Goal: Check status: Check status

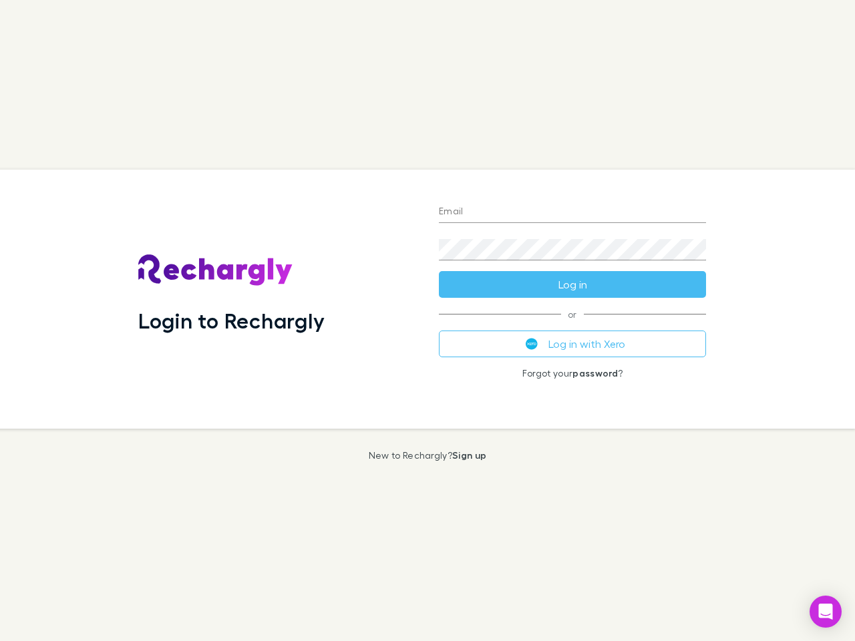
click at [428, 321] on div "Login to Rechargly" at bounding box center [278, 299] width 301 height 259
click at [573, 212] on input "Email" at bounding box center [572, 212] width 267 height 21
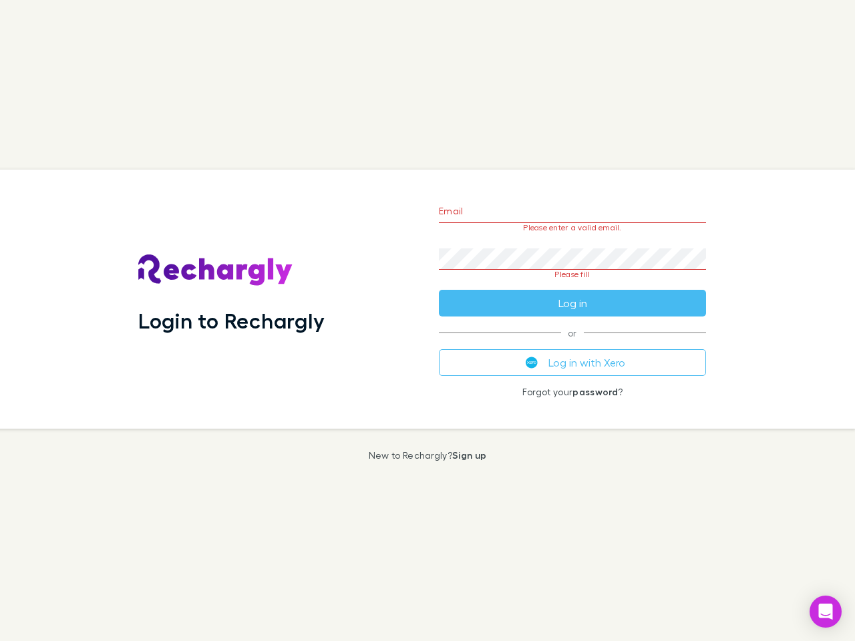
click at [573, 285] on form "Email Please enter a valid email. Password Please fill Log in" at bounding box center [572, 254] width 267 height 126
click at [573, 344] on div "Email Please enter a valid email. Password Please fill Log in or Log in with Xe…" at bounding box center [572, 299] width 289 height 259
click at [826, 612] on icon "Open Intercom Messenger" at bounding box center [826, 612] width 14 height 16
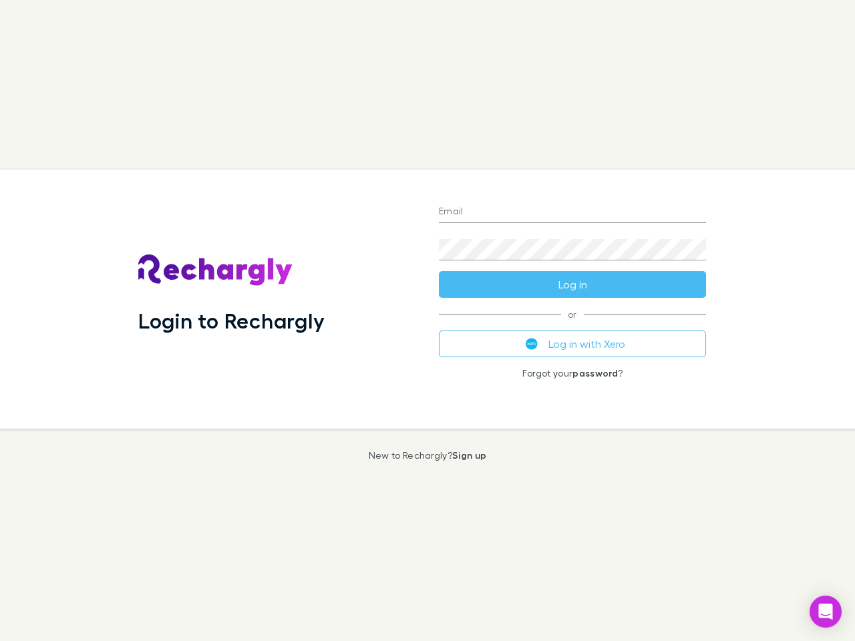
click at [428, 321] on div "Login to Rechargly" at bounding box center [278, 299] width 301 height 259
click at [573, 212] on input "Email" at bounding box center [572, 212] width 267 height 21
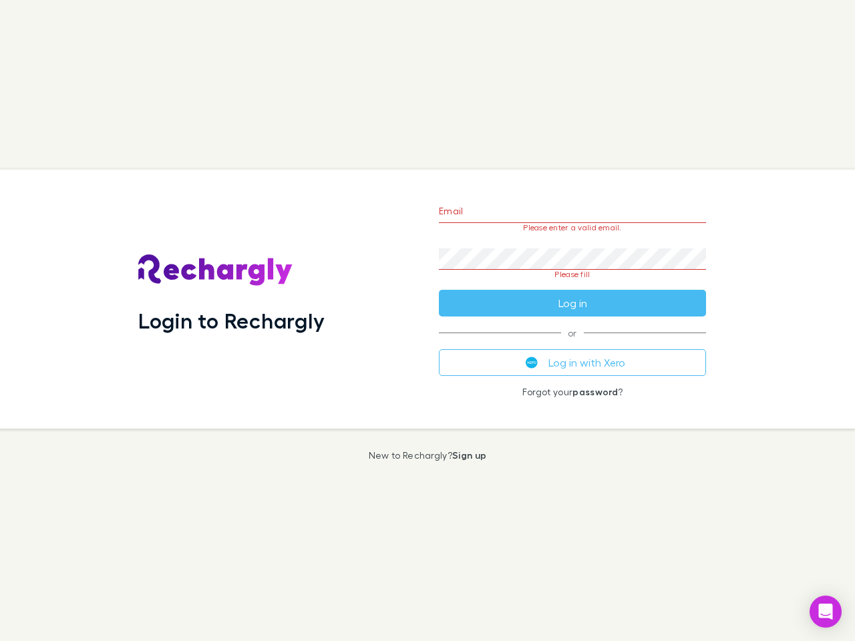
click at [573, 285] on form "Email Please enter a valid email. Password Please fill Log in" at bounding box center [572, 254] width 267 height 126
click at [573, 344] on div "Email Please enter a valid email. Password Please fill Log in or Log in with Xe…" at bounding box center [572, 299] width 289 height 259
click at [826, 612] on icon "Open Intercom Messenger" at bounding box center [826, 612] width 14 height 16
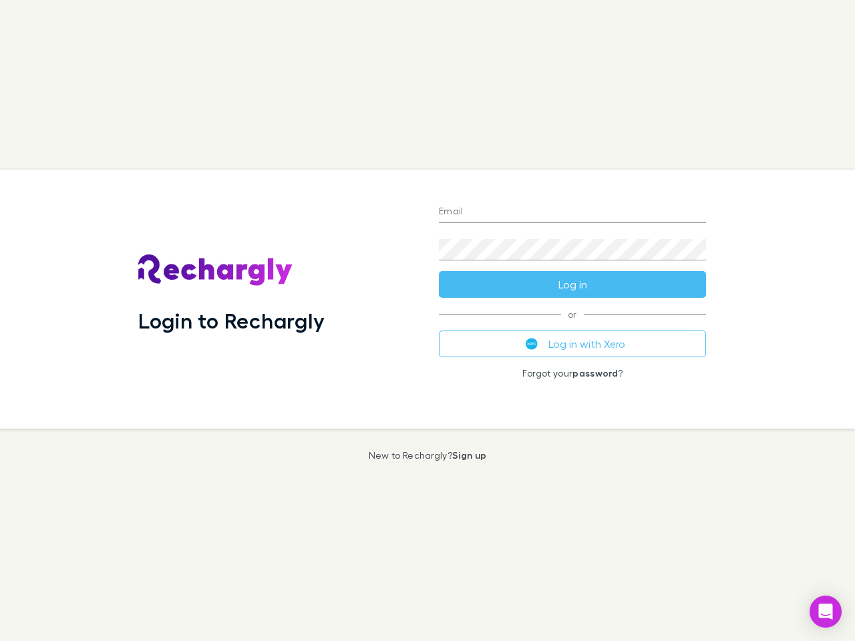
click at [428, 321] on div "Login to Rechargly" at bounding box center [278, 299] width 301 height 259
click at [573, 212] on input "Email" at bounding box center [572, 212] width 267 height 21
click at [573, 285] on form "Email Password Log in" at bounding box center [572, 244] width 267 height 107
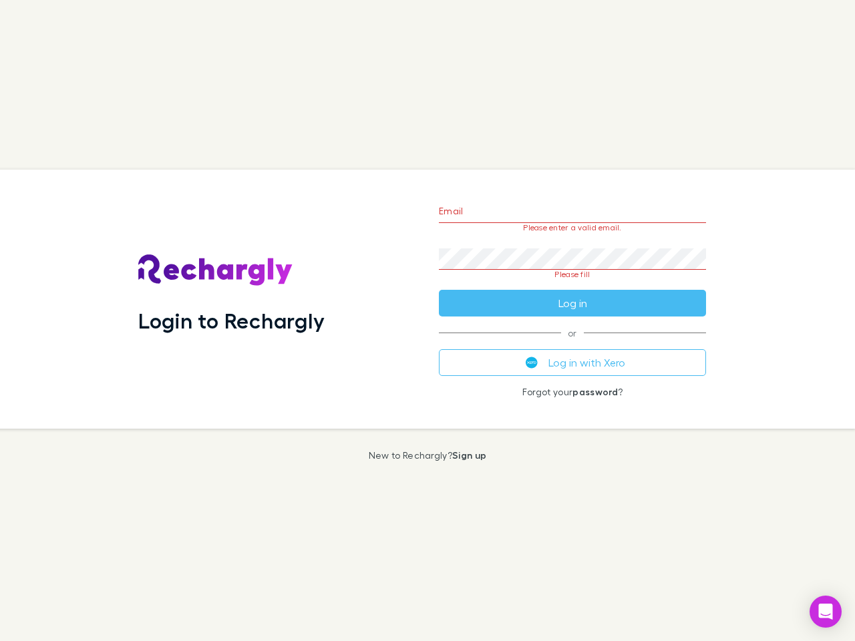
click at [573, 344] on div "Email Please enter a valid email. Password Please fill Log in or Log in with Xe…" at bounding box center [572, 299] width 289 height 259
click at [826, 612] on icon "Open Intercom Messenger" at bounding box center [826, 612] width 14 height 16
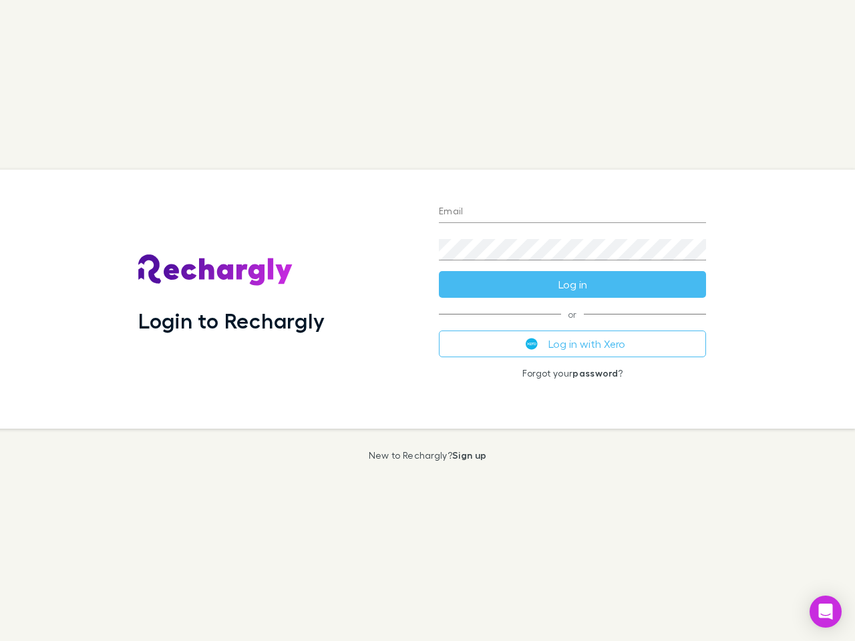
click at [428, 321] on div "Login to Rechargly" at bounding box center [278, 299] width 301 height 259
click at [573, 212] on input "Email" at bounding box center [572, 212] width 267 height 21
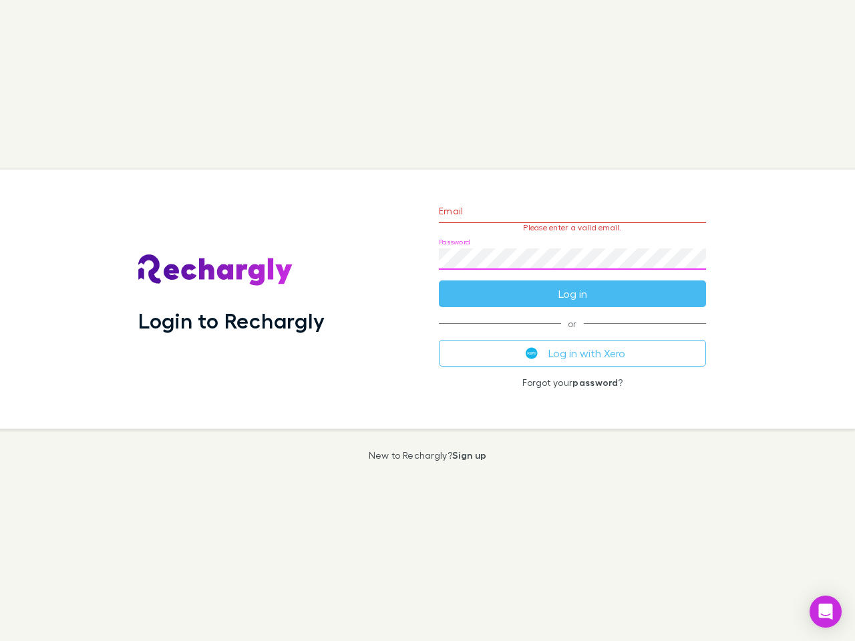
click at [573, 285] on form "Email Please enter a valid email. Password Log in" at bounding box center [572, 249] width 267 height 116
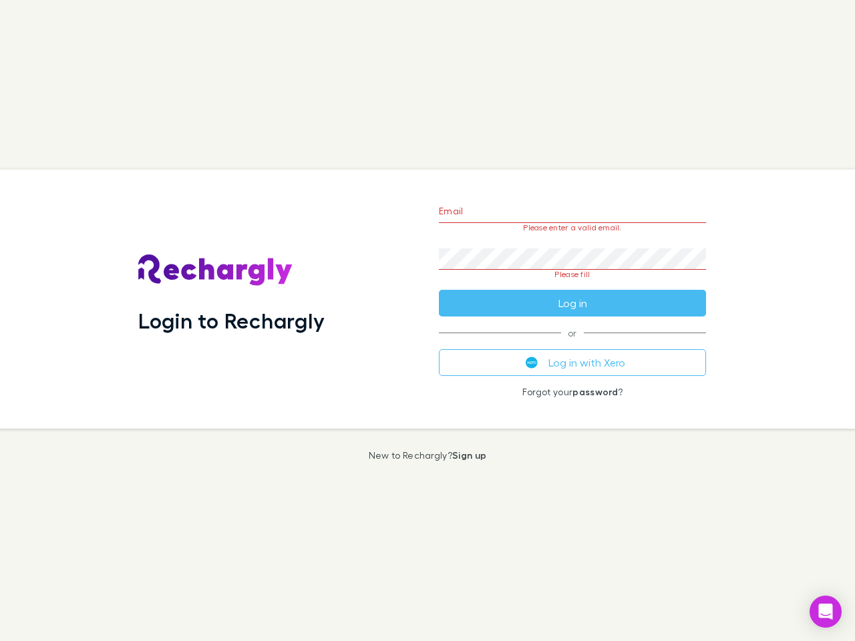
click at [573, 344] on div "Email Please enter a valid email. Password Please fill Log in or Log in with Xe…" at bounding box center [572, 299] width 289 height 259
click at [826, 612] on icon "Open Intercom Messenger" at bounding box center [826, 612] width 14 height 16
